Goal: Task Accomplishment & Management: Manage account settings

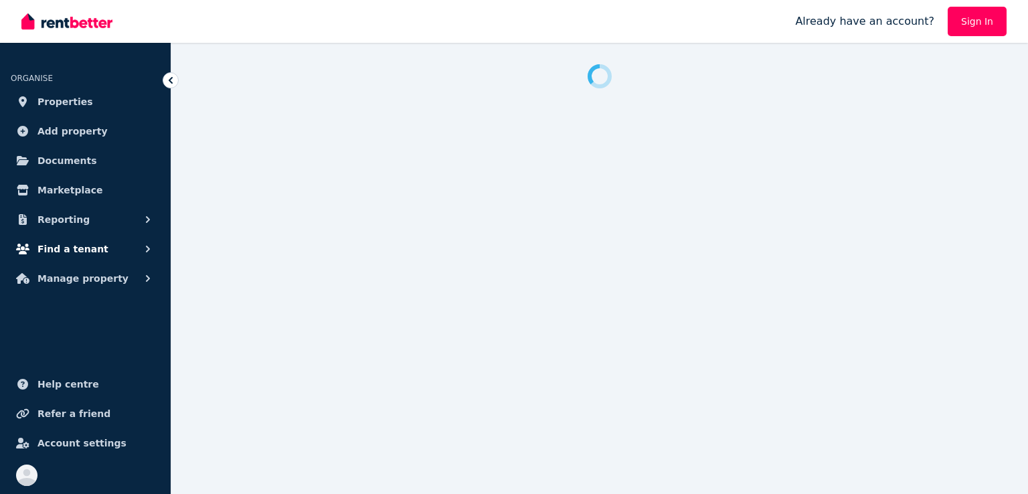
click at [85, 246] on span "Find a tenant" at bounding box center [72, 249] width 71 height 16
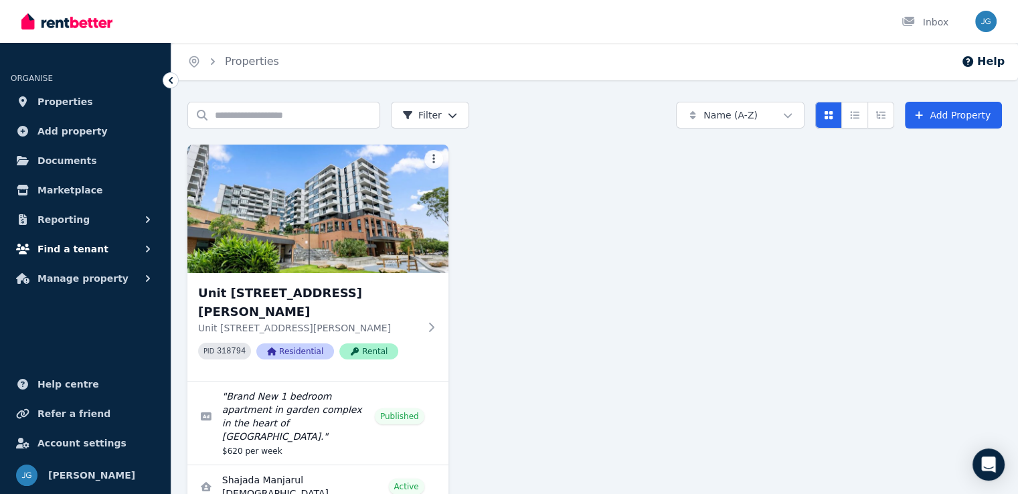
click at [106, 249] on button "Find a tenant" at bounding box center [85, 249] width 149 height 27
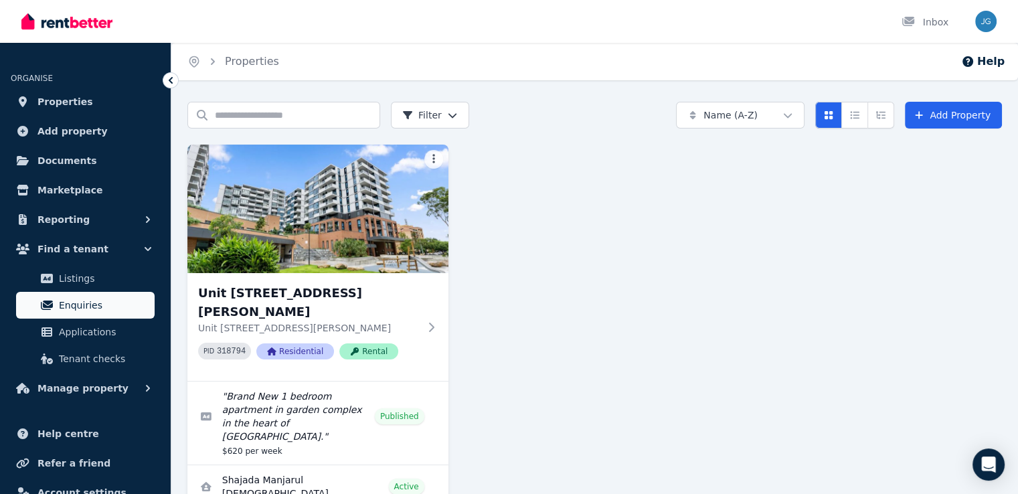
click at [84, 303] on span "Enquiries" at bounding box center [104, 305] width 90 height 16
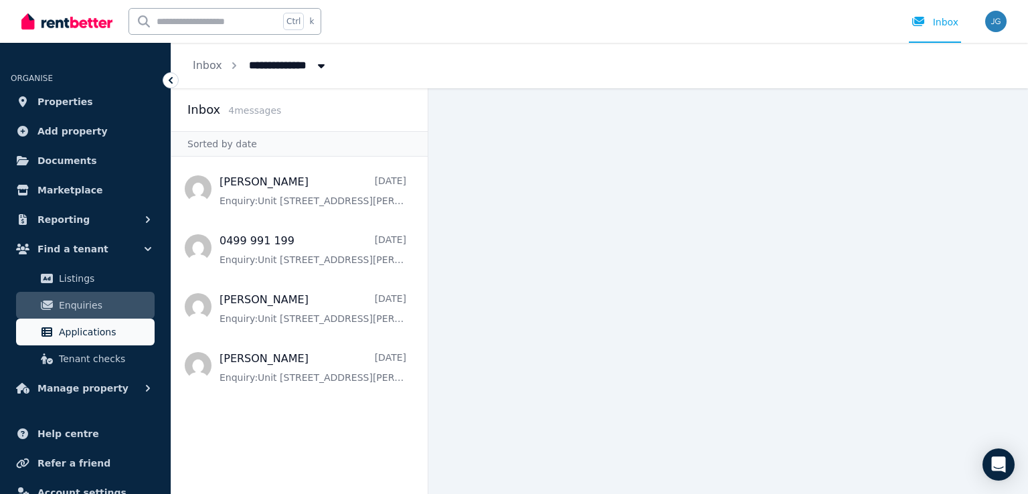
click at [88, 328] on span "Applications" at bounding box center [104, 332] width 90 height 16
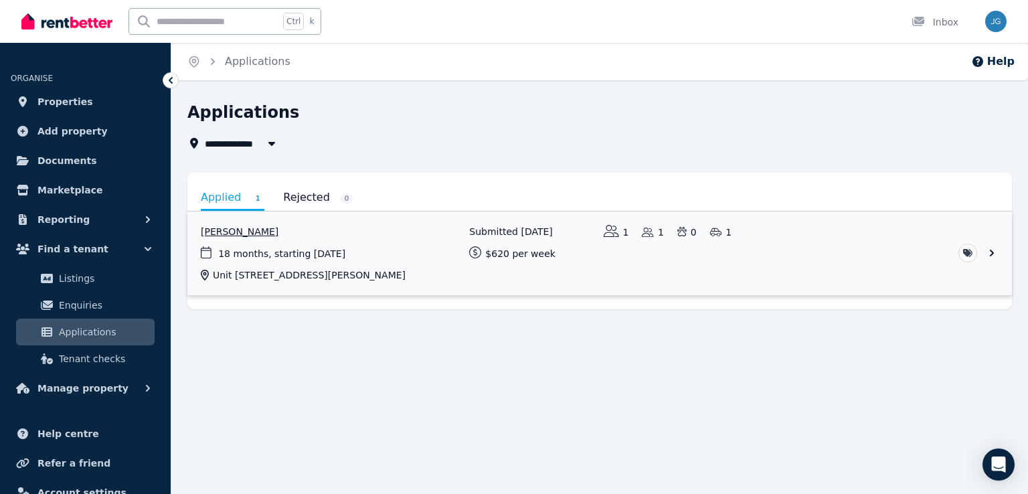
click at [356, 261] on link "View application: Nana Jung" at bounding box center [599, 254] width 825 height 84
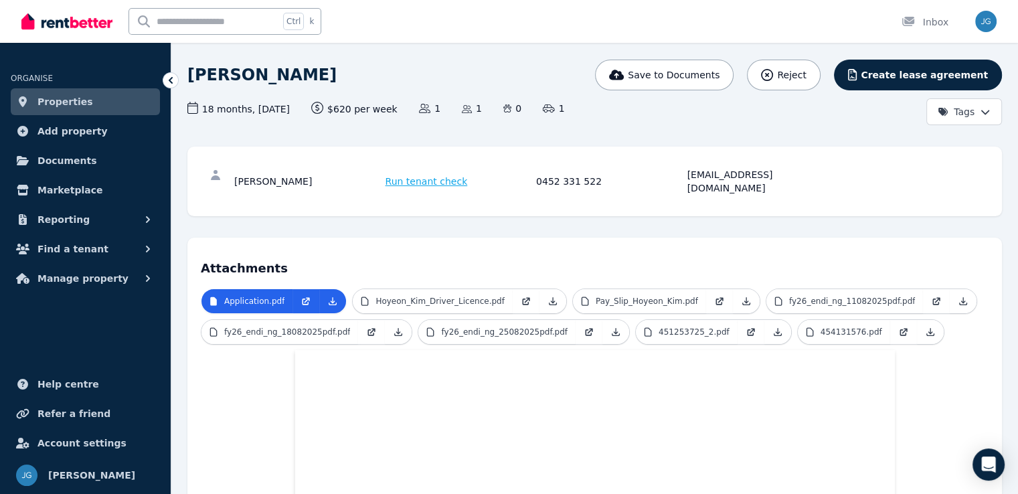
scroll to position [141, 0]
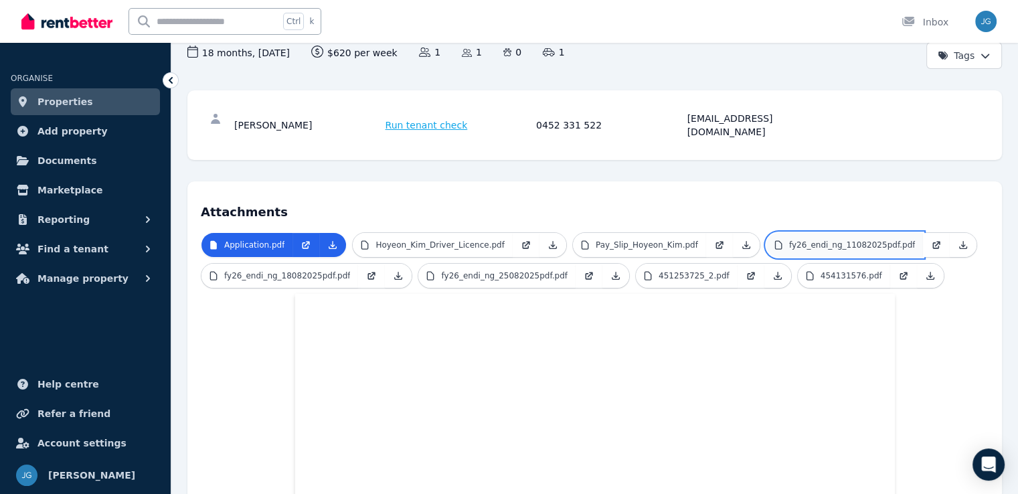
click at [789, 240] on p "fy26_endi_ng_11082025pdf.pdf" at bounding box center [852, 245] width 126 height 11
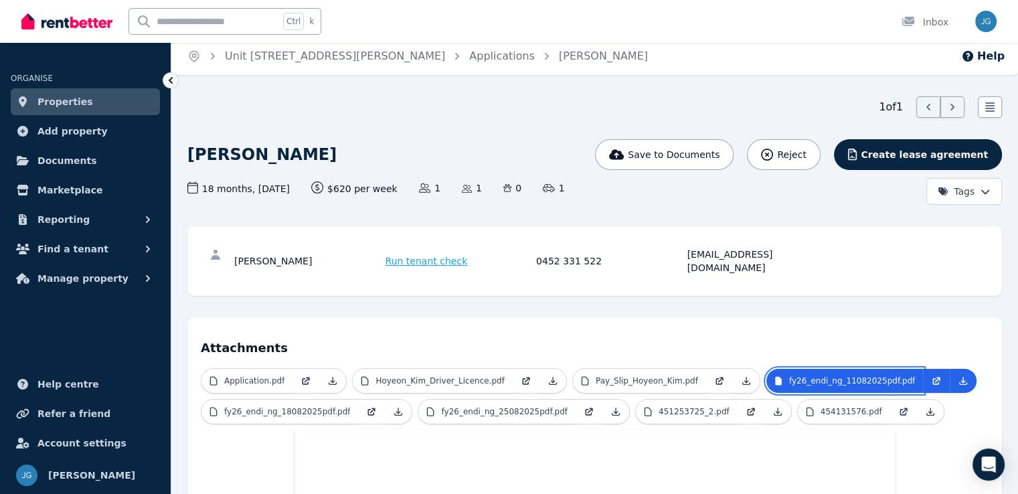
scroll to position [0, 0]
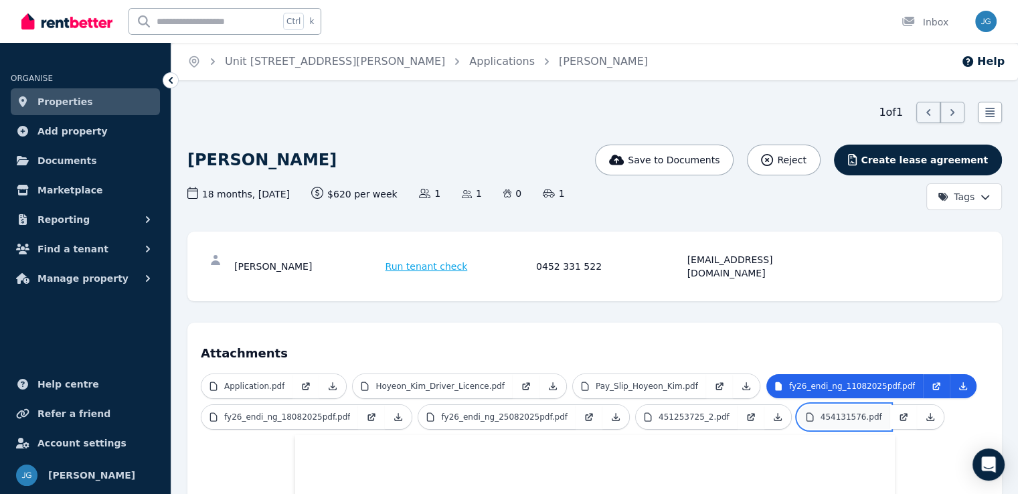
click at [798, 405] on link "454131576.pdf" at bounding box center [844, 417] width 92 height 24
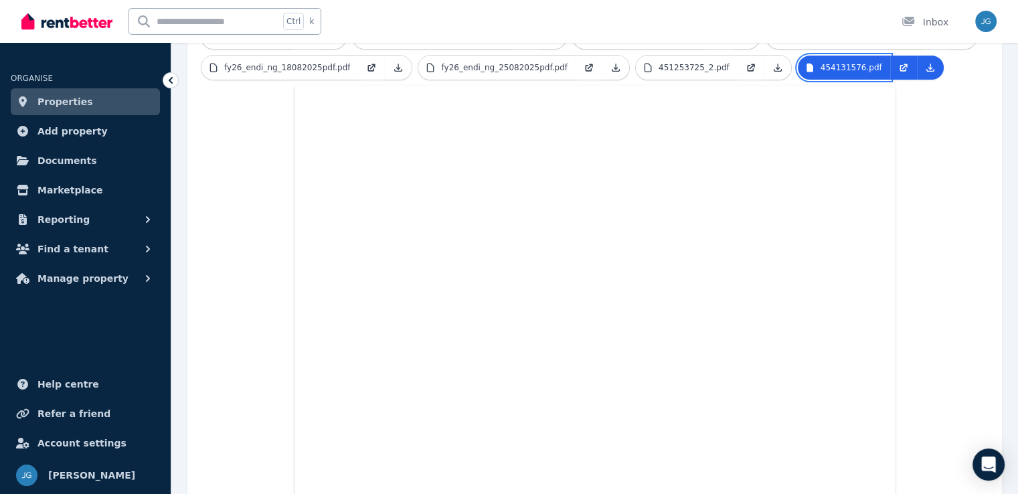
scroll to position [288, 0]
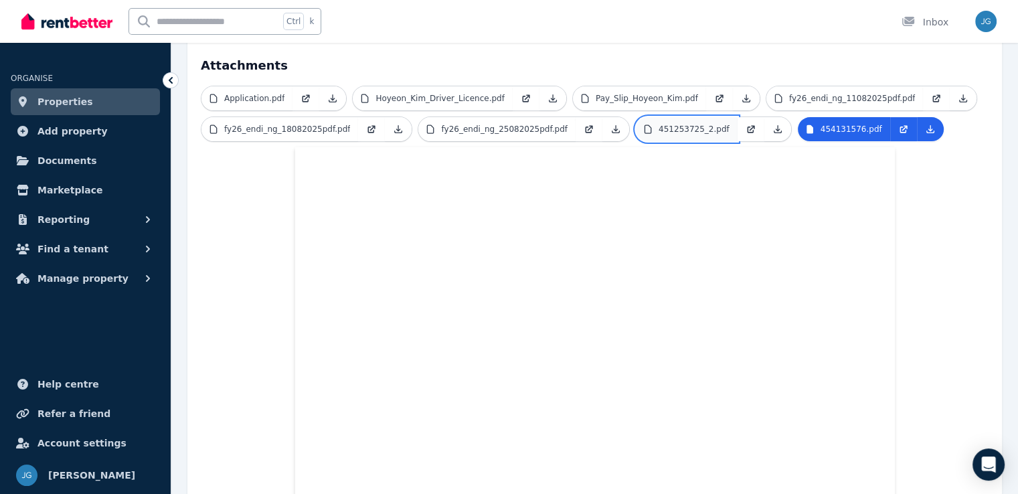
click at [673, 122] on link "451253725_2.pdf" at bounding box center [687, 129] width 102 height 24
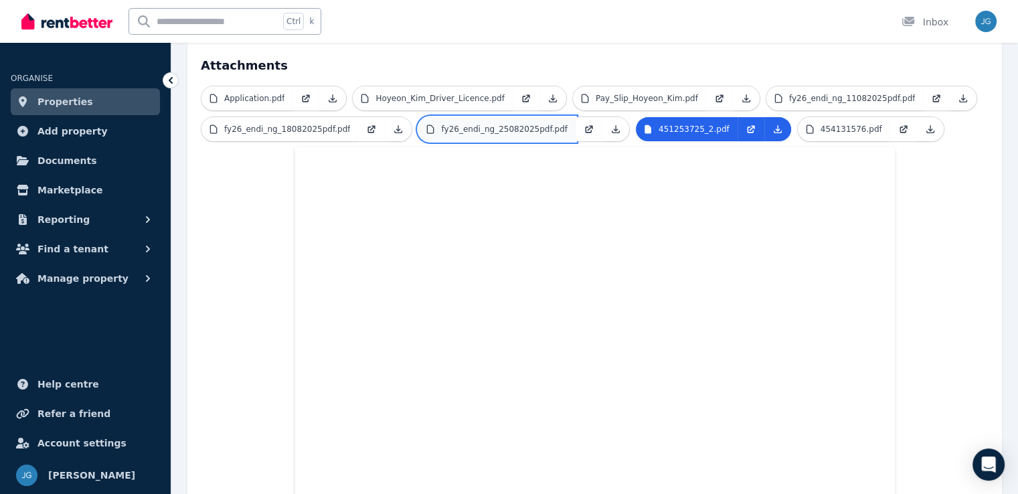
click at [453, 124] on p "fy26_endi_ng_25082025pdf.pdf" at bounding box center [504, 129] width 126 height 11
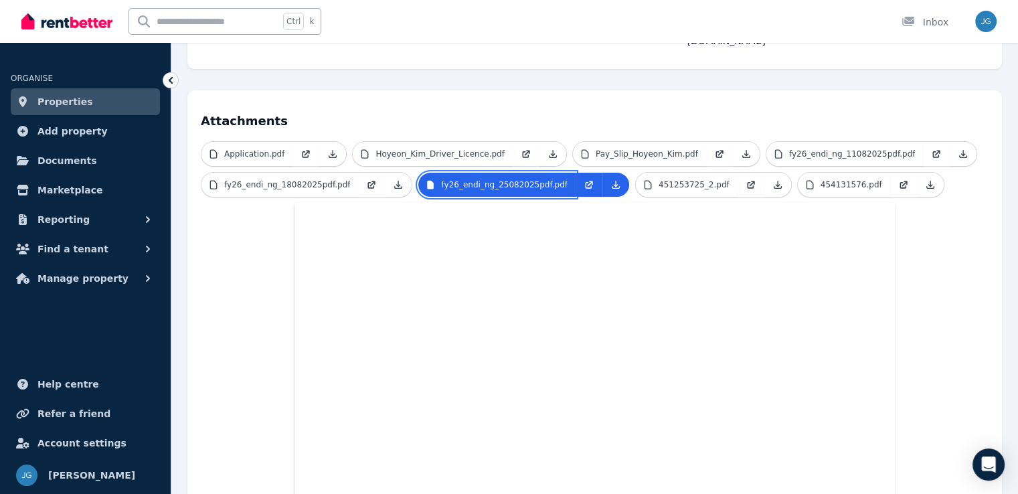
scroll to position [232, 0]
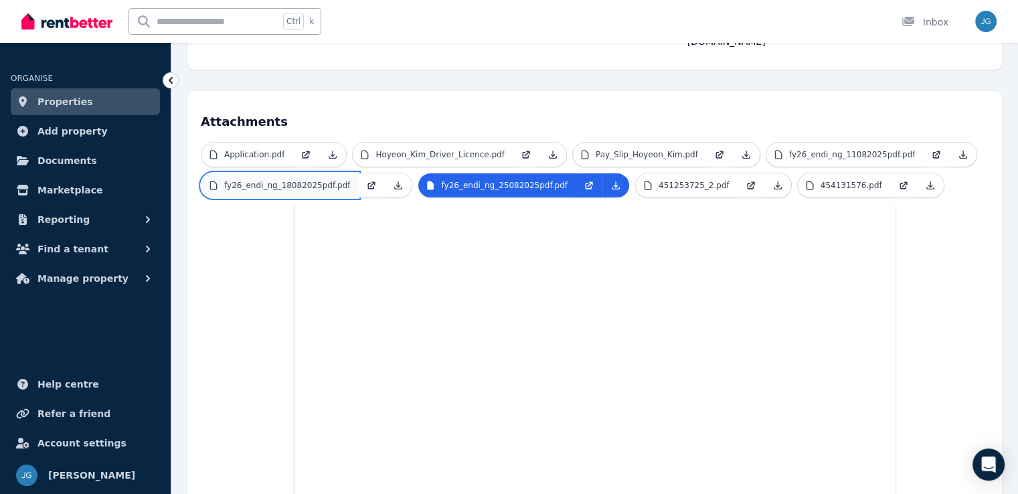
click at [308, 177] on link "fy26_endi_ng_18082025pdf.pdf" at bounding box center [280, 185] width 157 height 24
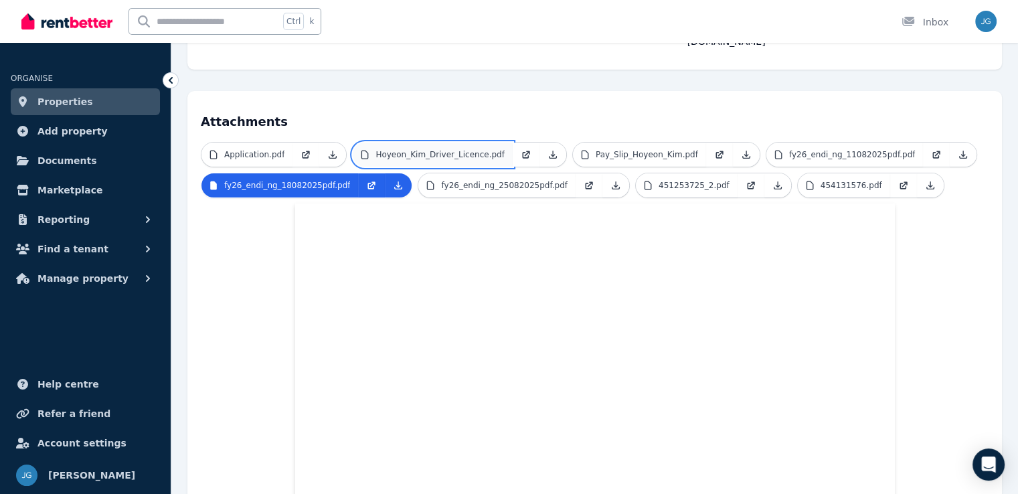
click at [406, 147] on link "Hoyeon_Kim_Driver_Licence.pdf" at bounding box center [432, 155] width 159 height 24
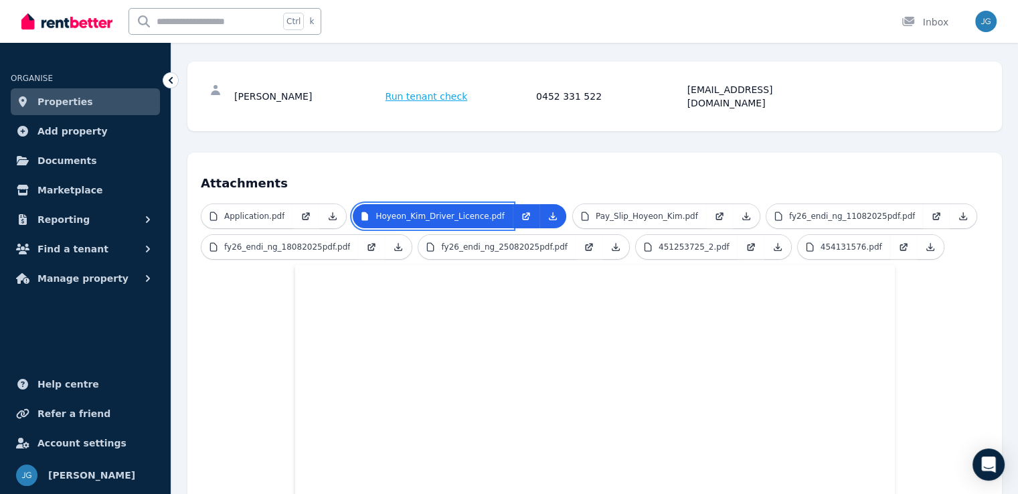
scroll to position [0, 0]
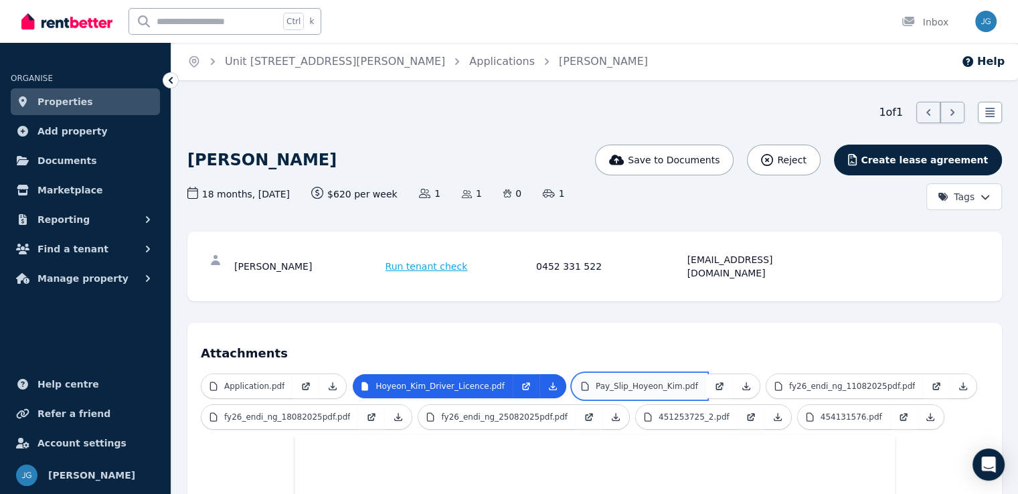
click at [596, 381] on p "Pay_Slip_Hoyeon_Kim.pdf" at bounding box center [647, 386] width 102 height 11
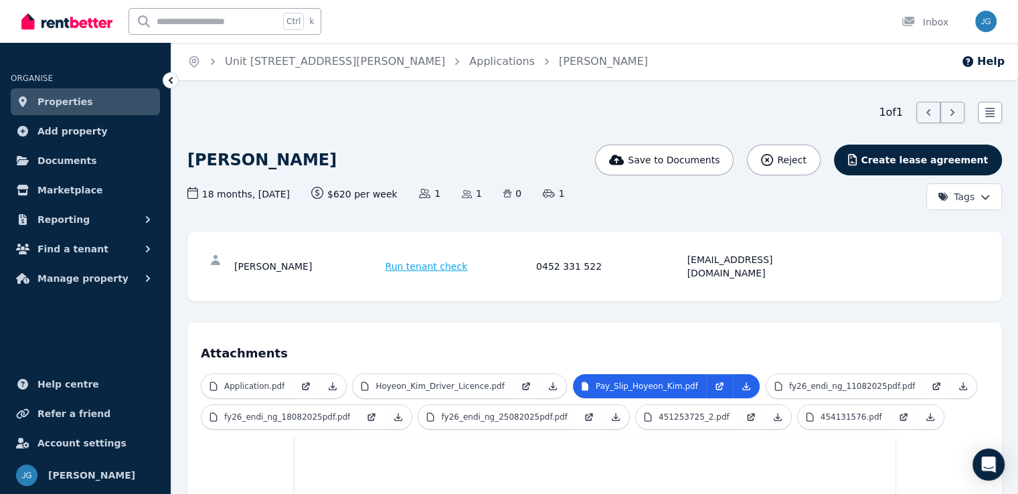
click at [666, 120] on div "1 of 1 List view" at bounding box center [594, 112] width 815 height 21
click at [107, 127] on link "Add property" at bounding box center [85, 131] width 149 height 27
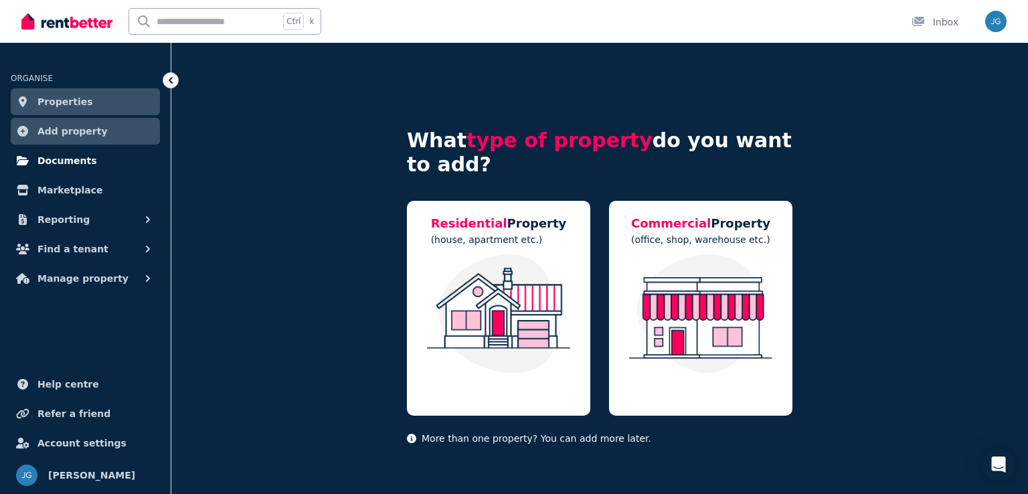
click at [76, 169] on link "Documents" at bounding box center [85, 160] width 149 height 27
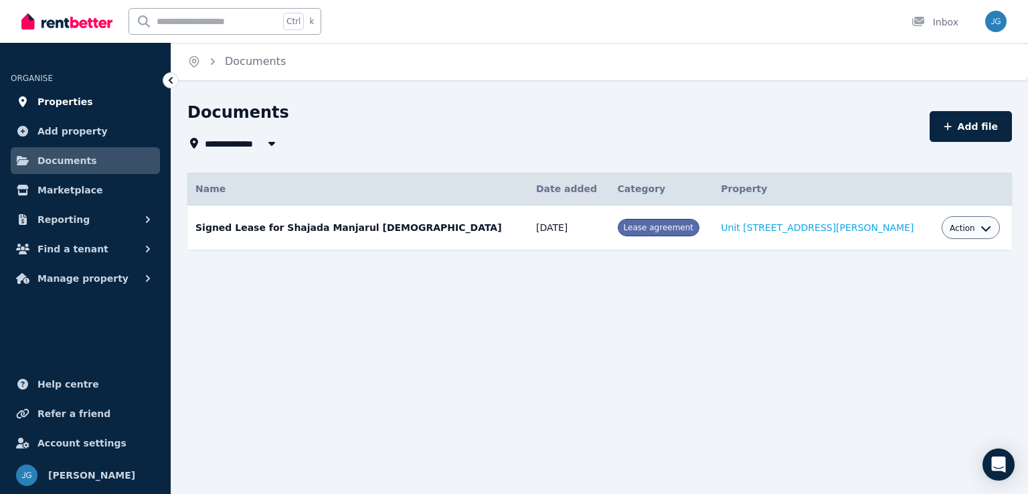
click at [88, 108] on link "Properties" at bounding box center [85, 101] width 149 height 27
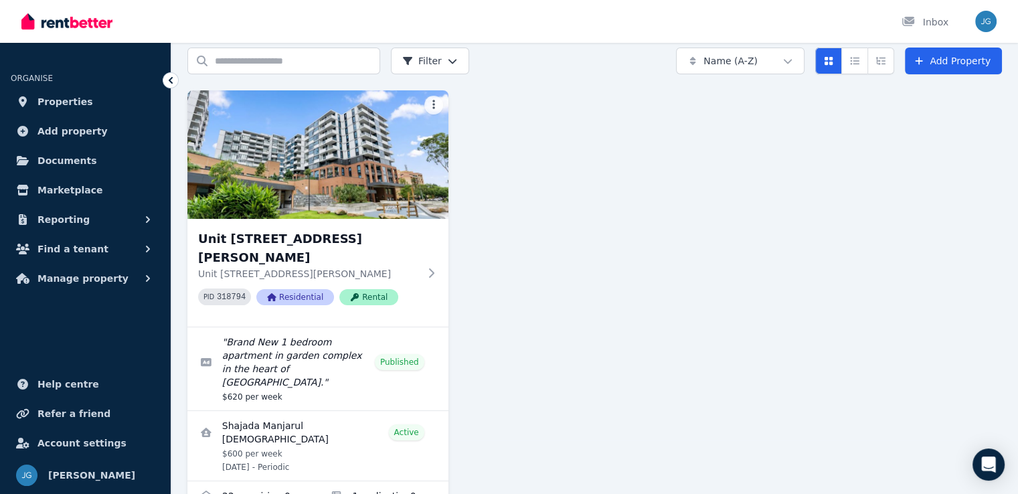
scroll to position [54, 0]
click at [59, 254] on span "Find a tenant" at bounding box center [72, 249] width 71 height 16
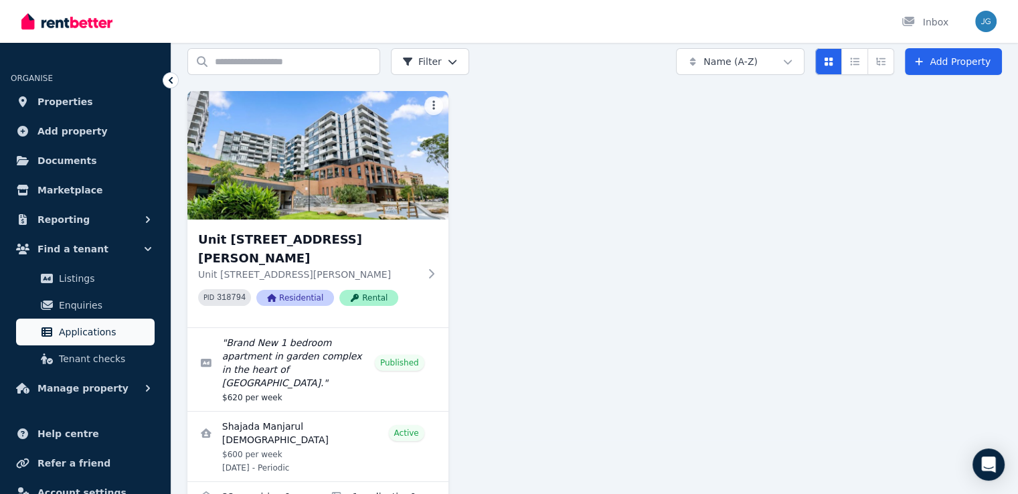
click at [78, 326] on span "Applications" at bounding box center [104, 332] width 90 height 16
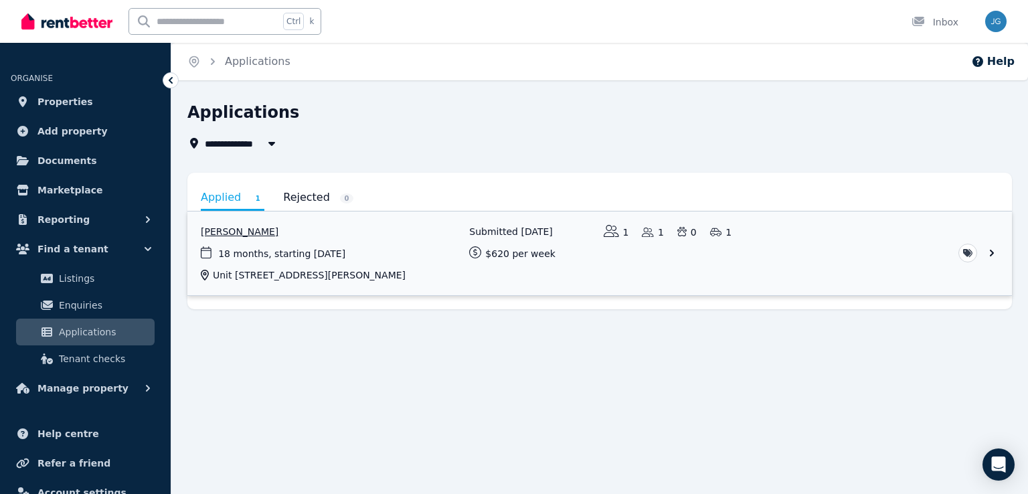
click at [995, 248] on link "View application: Nana Jung" at bounding box center [599, 254] width 825 height 84
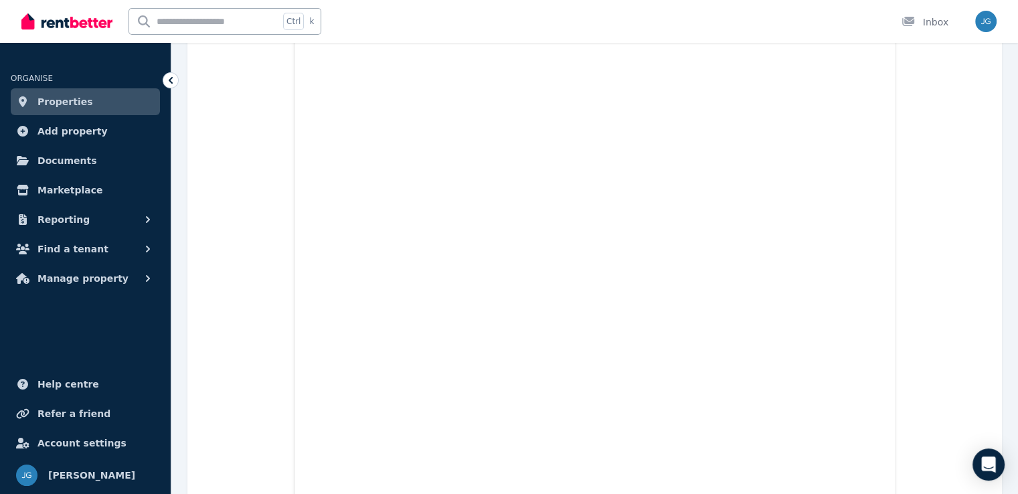
scroll to position [3255, 0]
